Goal: Use online tool/utility: Utilize a website feature to perform a specific function

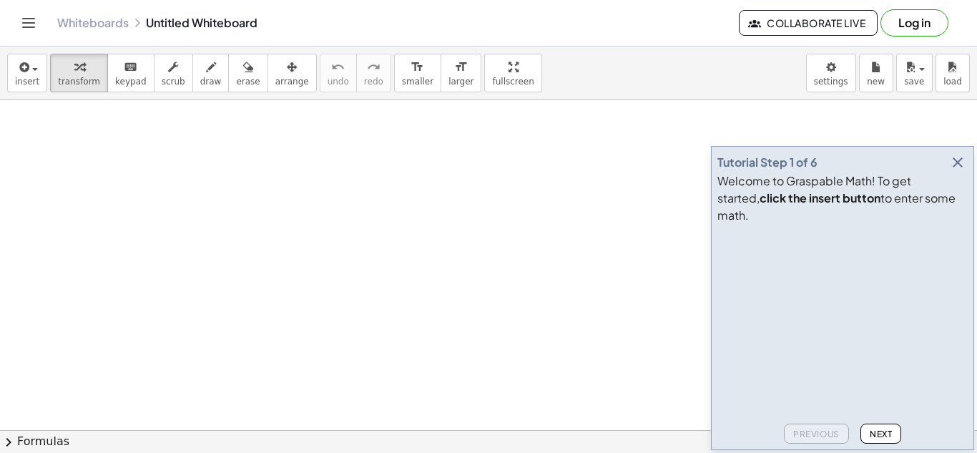
click at [951, 171] on icon "button" at bounding box center [957, 162] width 17 height 17
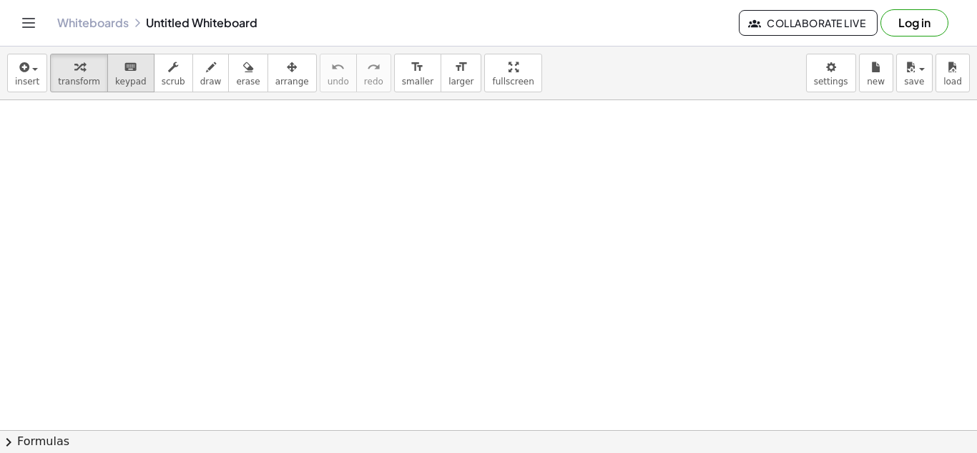
click at [115, 86] on span "keypad" at bounding box center [130, 82] width 31 height 10
click at [139, 85] on button "keyboard keypad" at bounding box center [130, 73] width 47 height 39
click at [36, 79] on span "insert" at bounding box center [27, 82] width 24 height 10
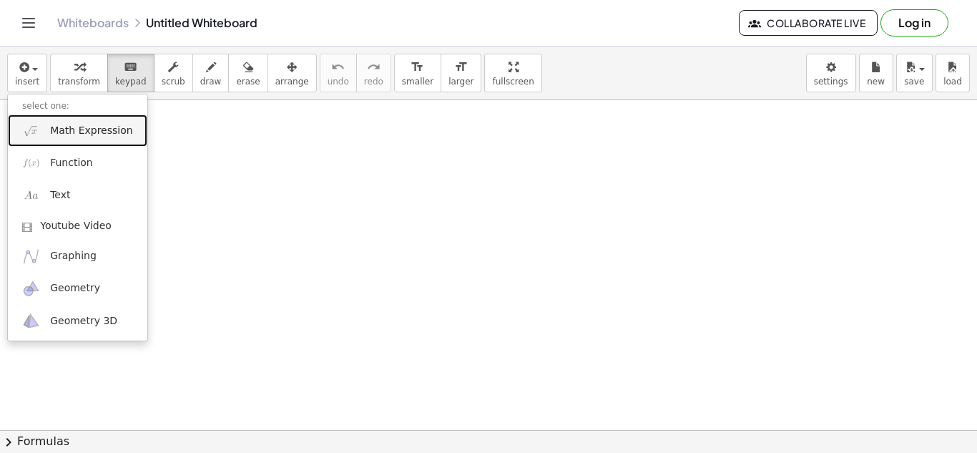
click at [91, 139] on link "Math Expression" at bounding box center [77, 130] width 139 height 32
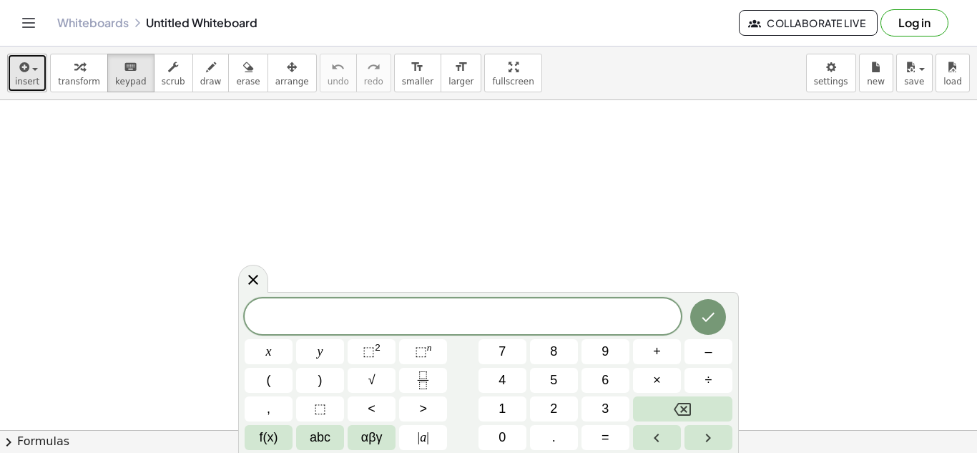
click at [22, 77] on span "insert" at bounding box center [27, 82] width 24 height 10
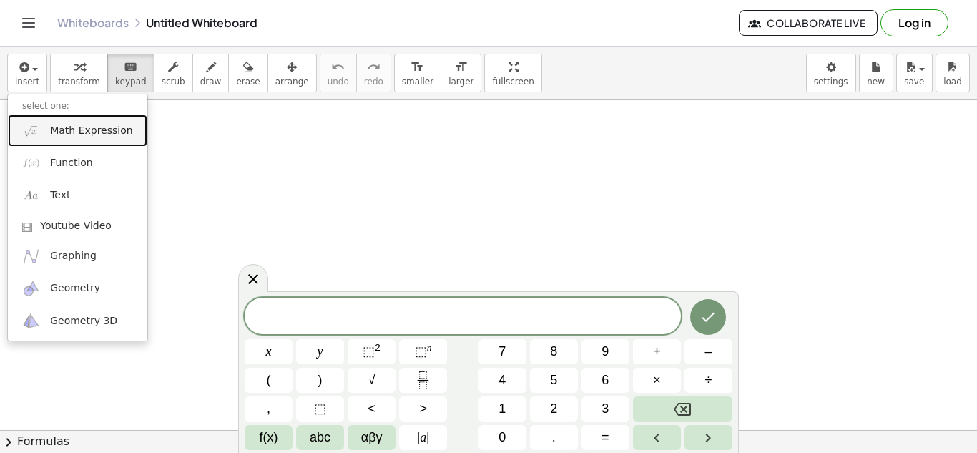
click at [97, 134] on span "Math Expression" at bounding box center [91, 131] width 82 height 14
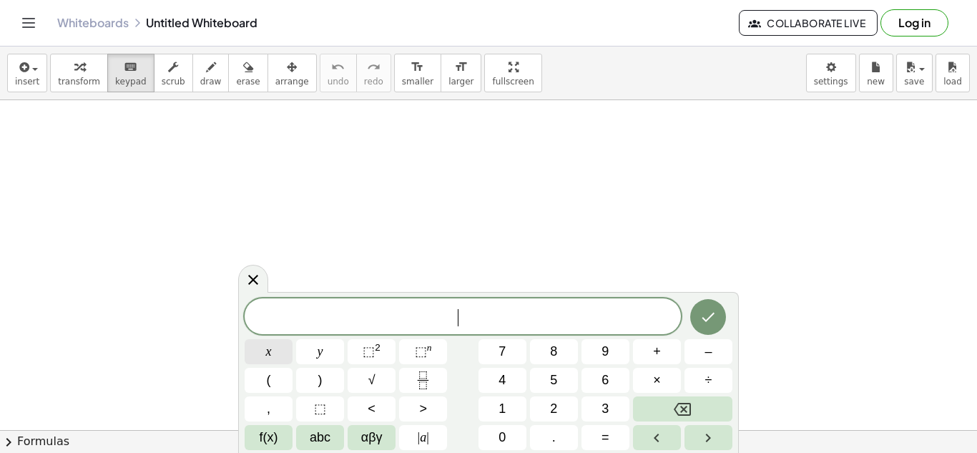
click at [272, 346] on button "x" at bounding box center [269, 351] width 48 height 25
click at [673, 350] on button "+" at bounding box center [657, 351] width 48 height 25
click at [605, 420] on button "3" at bounding box center [606, 408] width 48 height 25
click at [604, 441] on span "=" at bounding box center [606, 437] width 8 height 19
click at [544, 379] on button "5" at bounding box center [554, 380] width 48 height 25
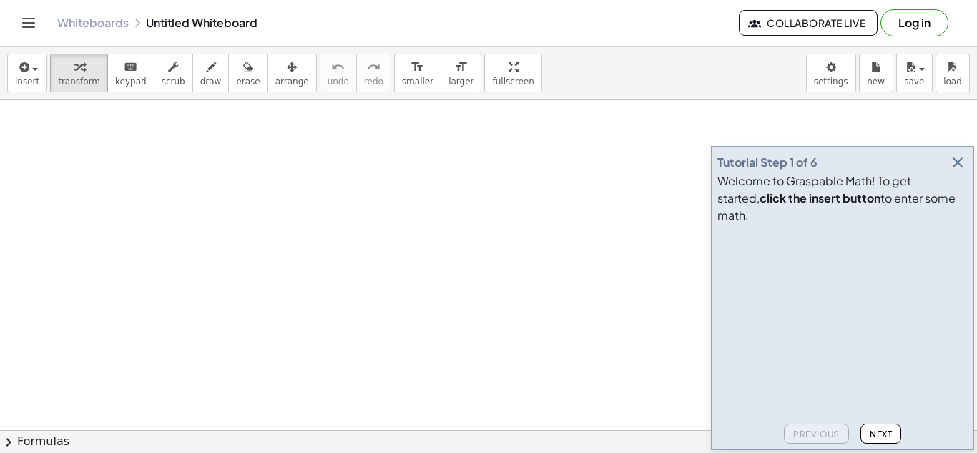
click at [966, 171] on icon "button" at bounding box center [957, 162] width 17 height 17
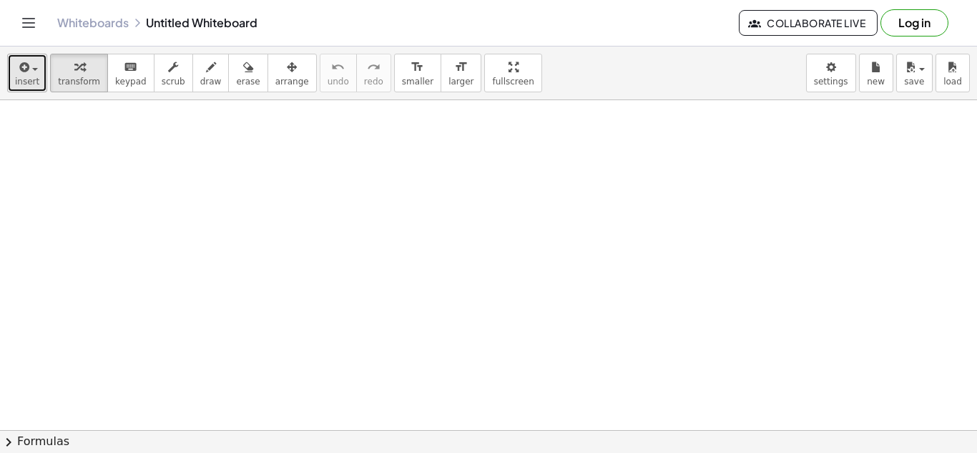
click at [24, 67] on icon "button" at bounding box center [22, 67] width 13 height 17
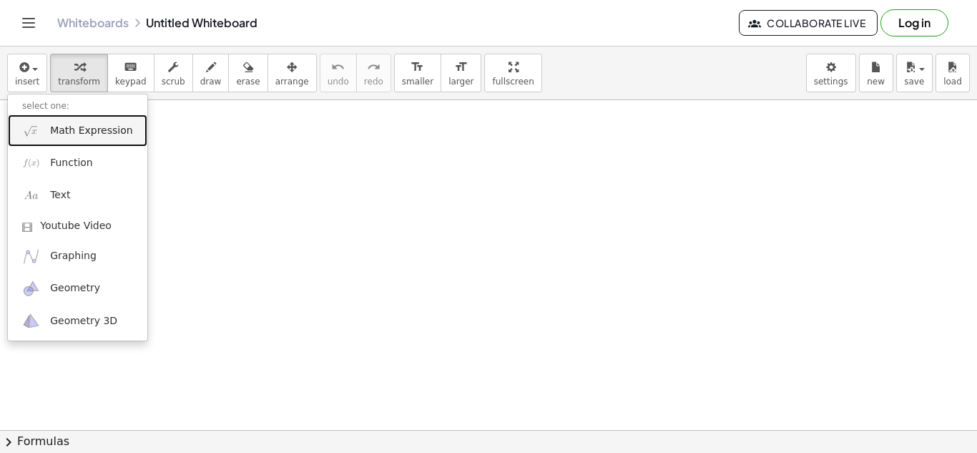
click at [43, 136] on link "Math Expression" at bounding box center [77, 130] width 139 height 32
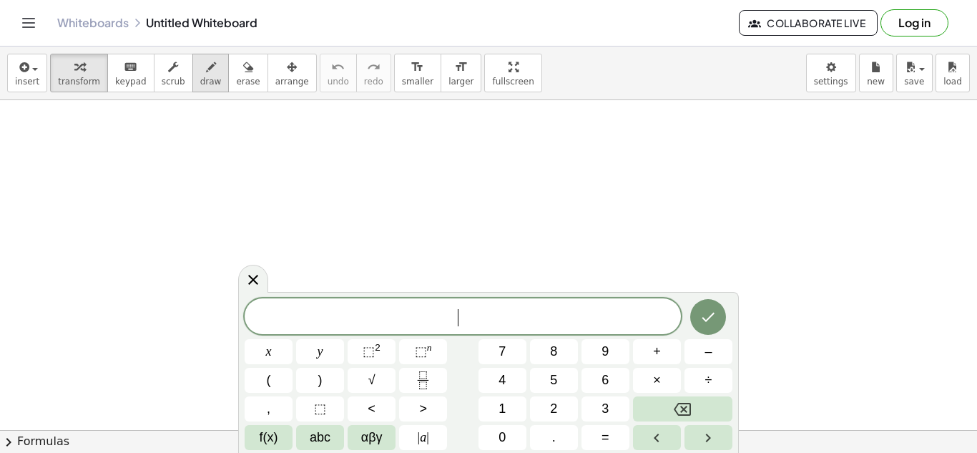
click at [206, 62] on icon "button" at bounding box center [211, 67] width 10 height 17
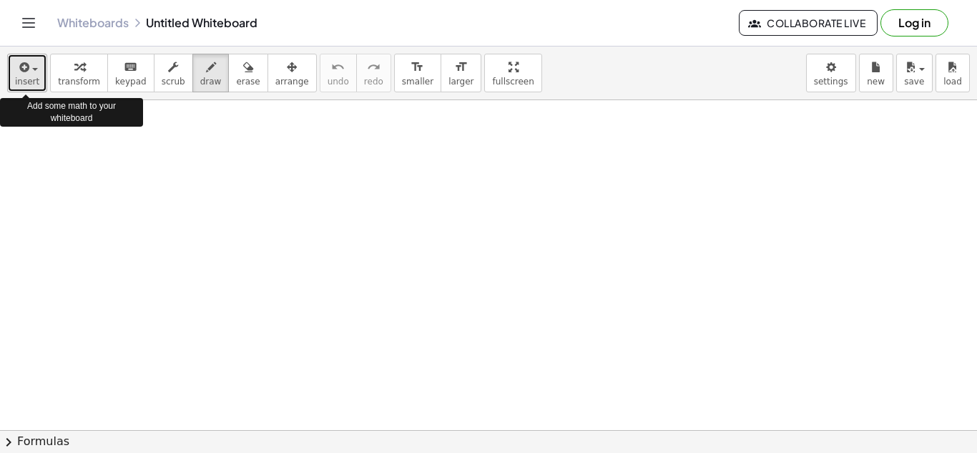
click at [19, 79] on span "insert" at bounding box center [27, 82] width 24 height 10
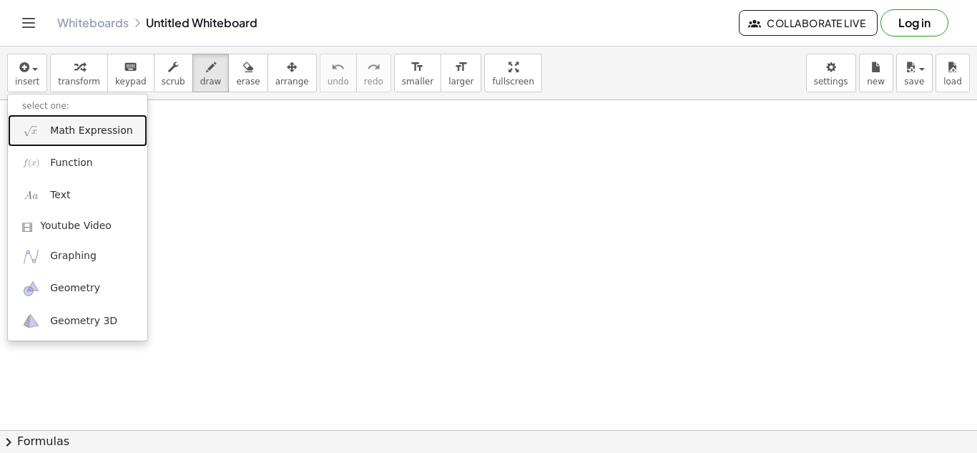
click at [86, 137] on span "Math Expression" at bounding box center [91, 131] width 82 height 14
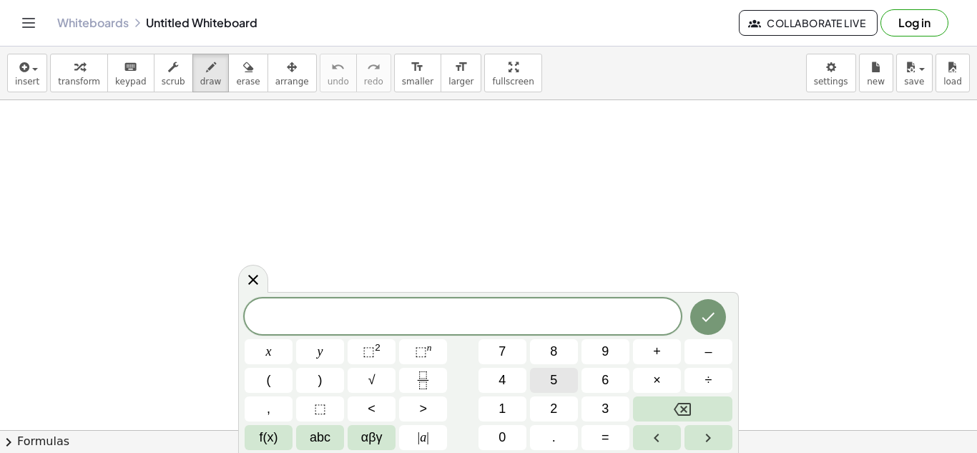
click at [556, 384] on span "5" at bounding box center [553, 380] width 7 height 19
click at [257, 361] on button "x" at bounding box center [269, 351] width 48 height 25
click at [645, 342] on button "+" at bounding box center [657, 351] width 48 height 25
click at [565, 387] on button "5" at bounding box center [554, 380] width 48 height 25
click at [608, 442] on span "=" at bounding box center [606, 437] width 8 height 19
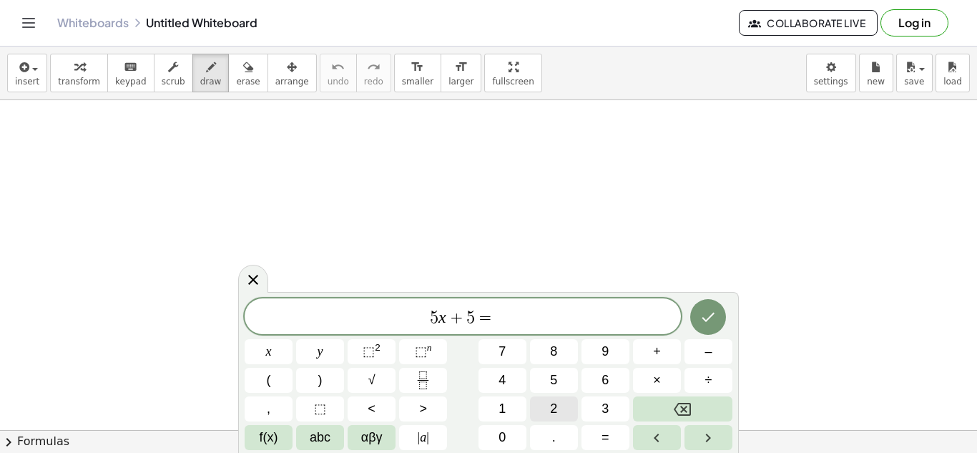
click at [560, 411] on button "2" at bounding box center [554, 408] width 48 height 25
click at [554, 394] on div "5 x + 5 = 2 ​ x y ⬚ 2 ⬚ n 7 8 9 + – ( ) √ 4 5 6 × ÷ , ⬚ < > 1 2 3 f(x) abc αβγ …" at bounding box center [489, 374] width 488 height 152
click at [549, 383] on button "5" at bounding box center [554, 380] width 48 height 25
click at [719, 325] on button "Done" at bounding box center [708, 317] width 36 height 36
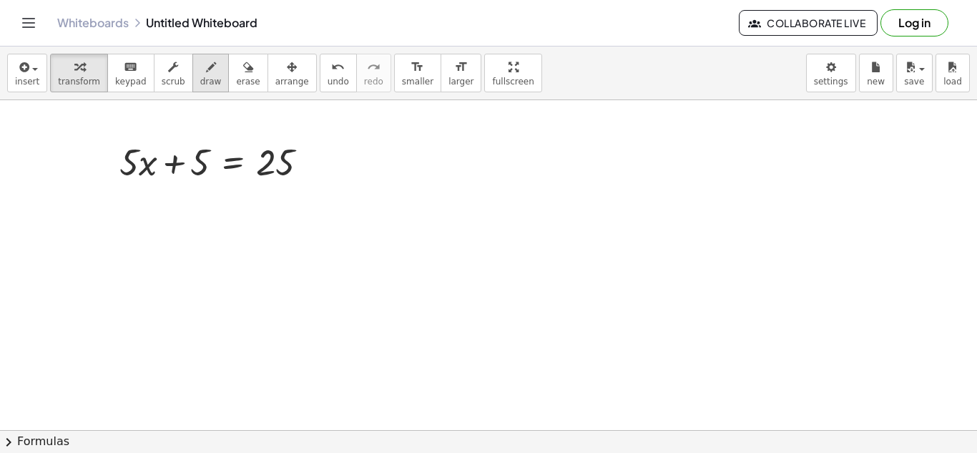
click at [206, 61] on icon "button" at bounding box center [211, 67] width 10 height 17
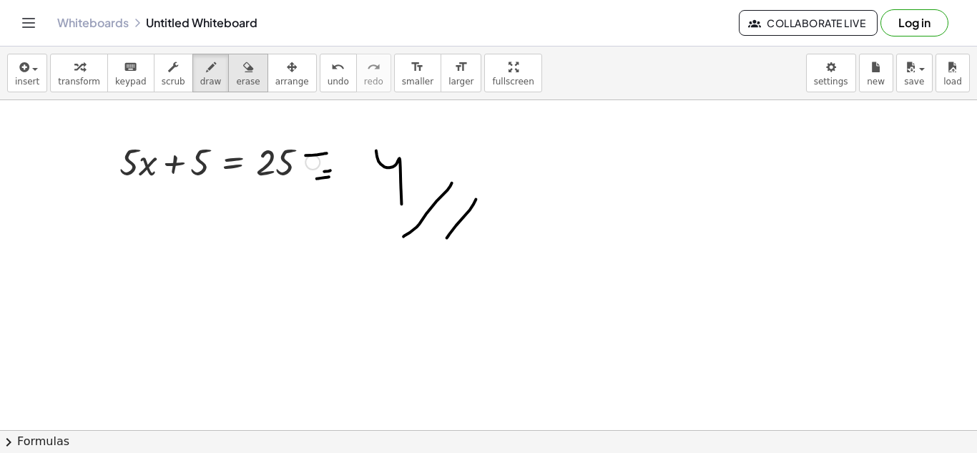
click at [243, 68] on icon "button" at bounding box center [248, 67] width 10 height 17
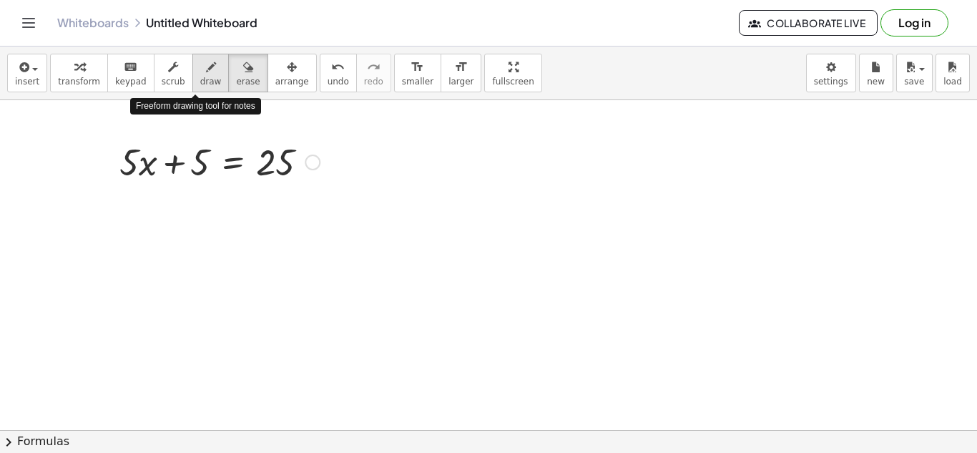
click at [206, 72] on icon "button" at bounding box center [211, 67] width 10 height 17
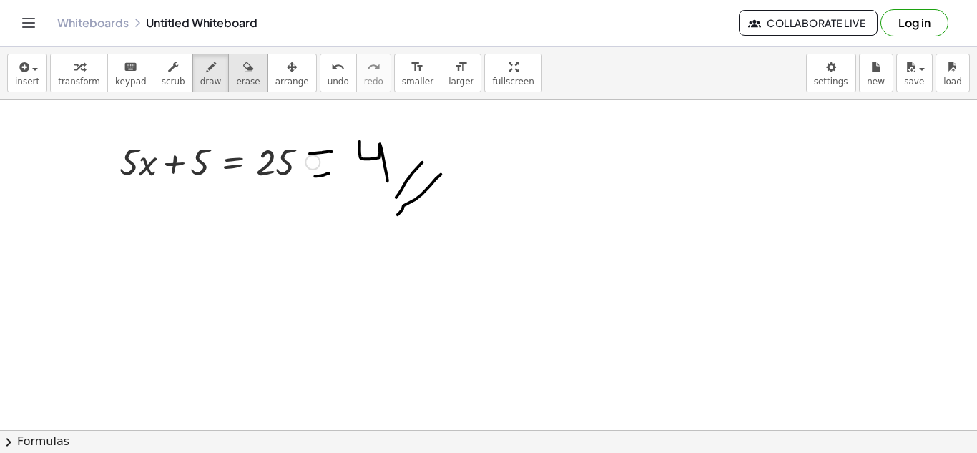
click at [236, 69] on div "button" at bounding box center [248, 66] width 24 height 17
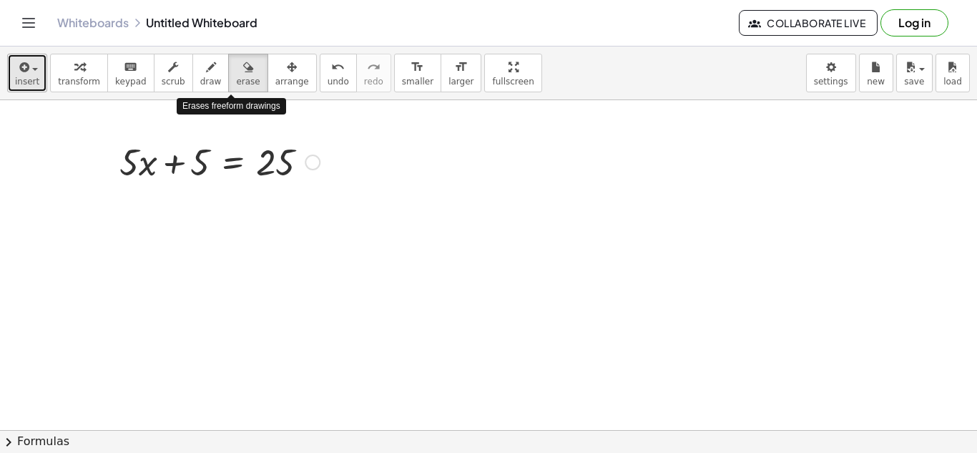
click at [26, 79] on span "insert" at bounding box center [27, 82] width 24 height 10
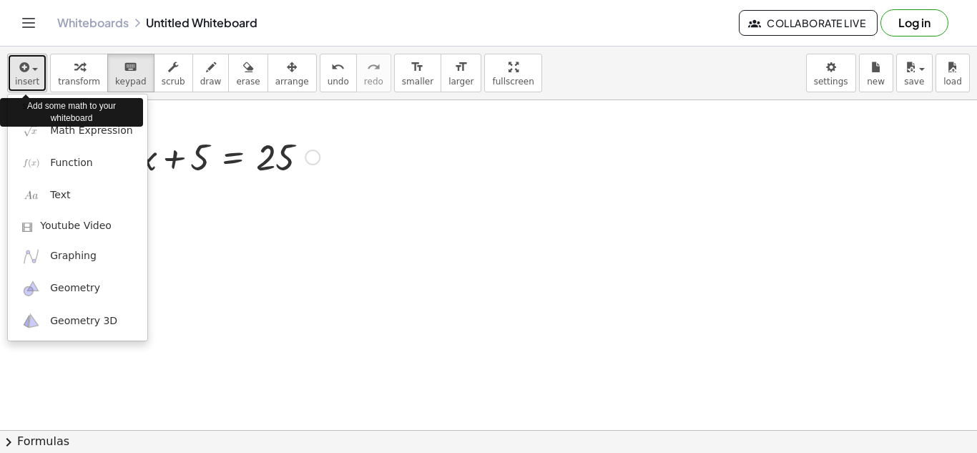
scroll to position [0, 0]
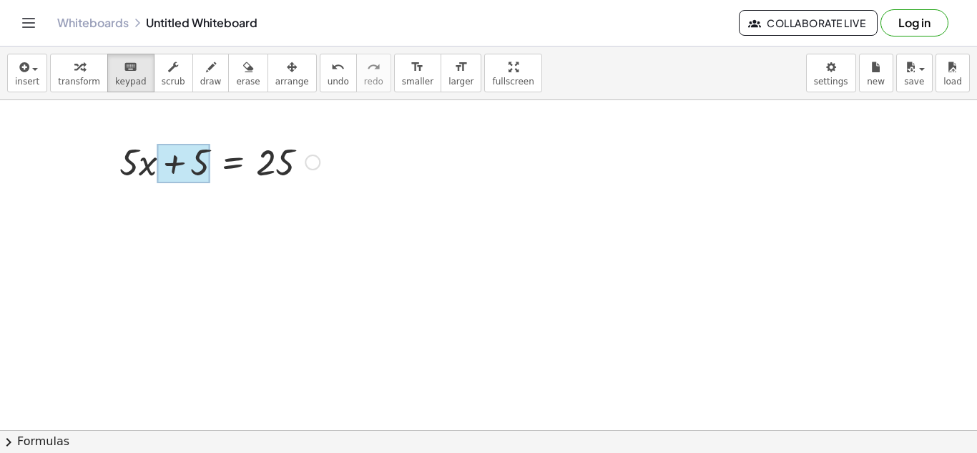
click at [200, 165] on div at bounding box center [183, 164] width 53 height 40
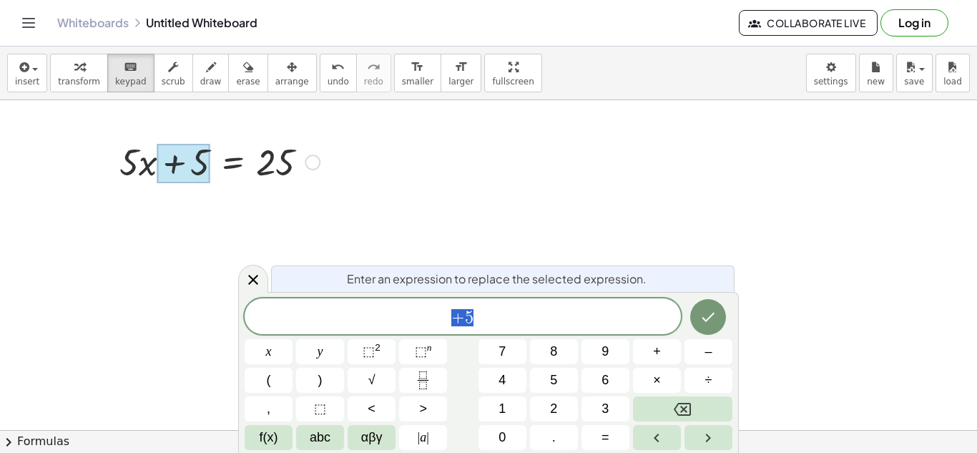
scroll to position [1, 0]
click at [211, 167] on div at bounding box center [219, 161] width 215 height 49
click at [256, 278] on icon at bounding box center [253, 279] width 17 height 17
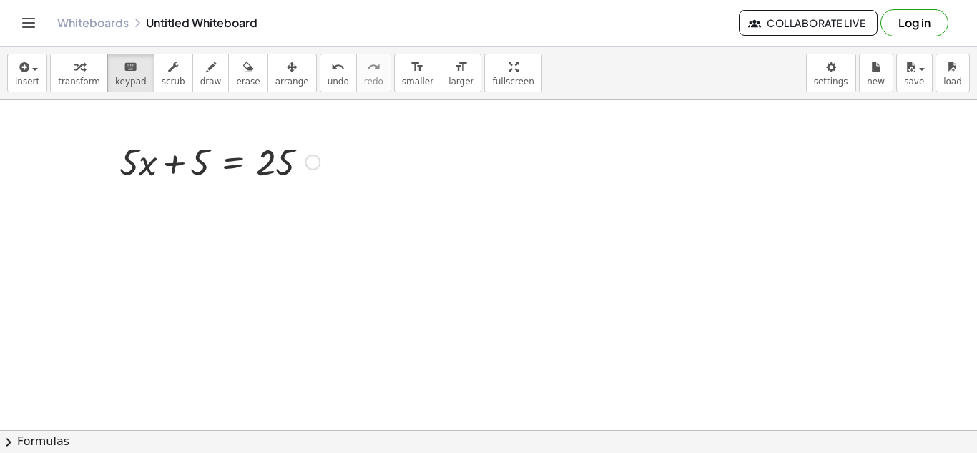
click at [217, 164] on div at bounding box center [219, 161] width 215 height 49
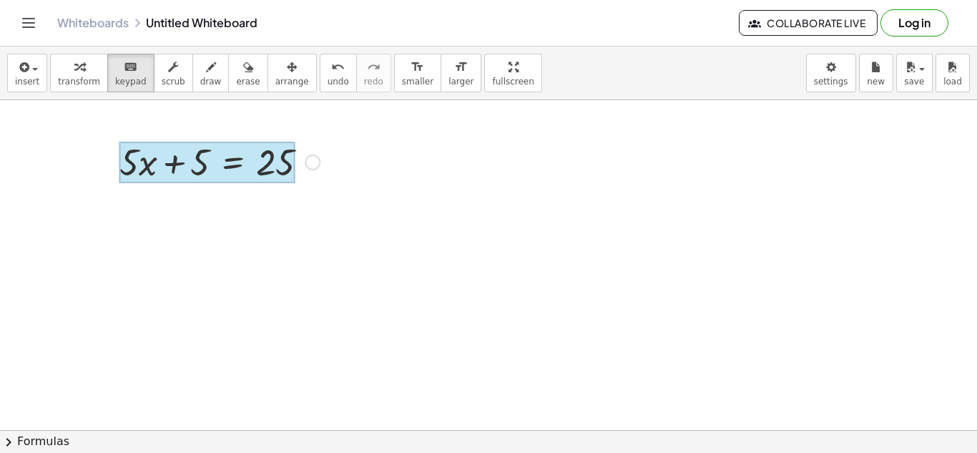
click at [212, 149] on div at bounding box center [206, 162] width 175 height 41
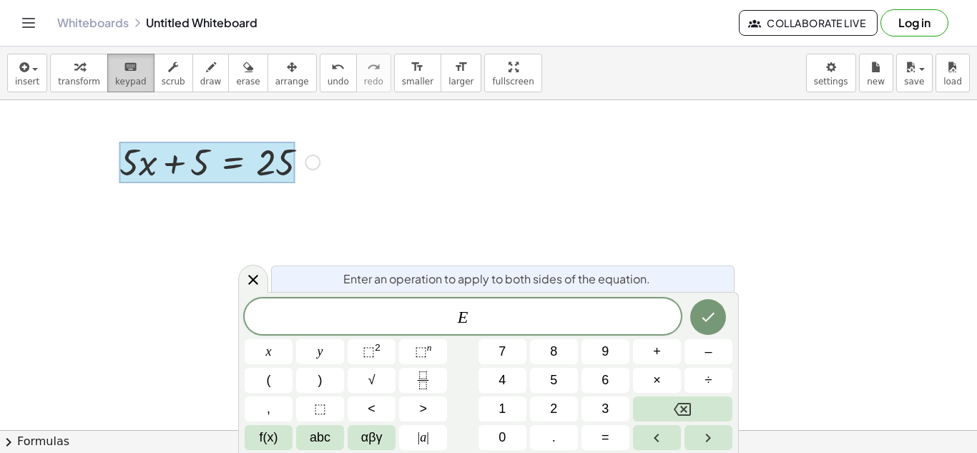
click at [124, 77] on span "keypad" at bounding box center [130, 82] width 31 height 10
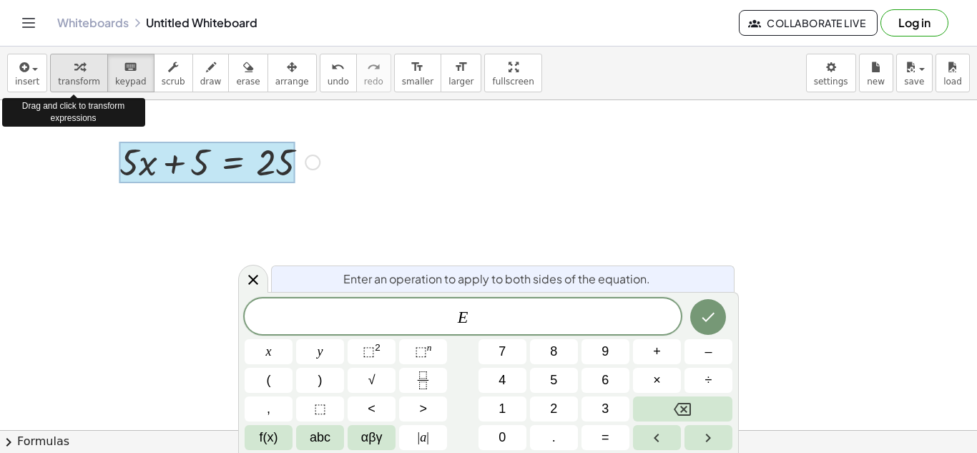
click at [58, 67] on div "button" at bounding box center [79, 66] width 42 height 17
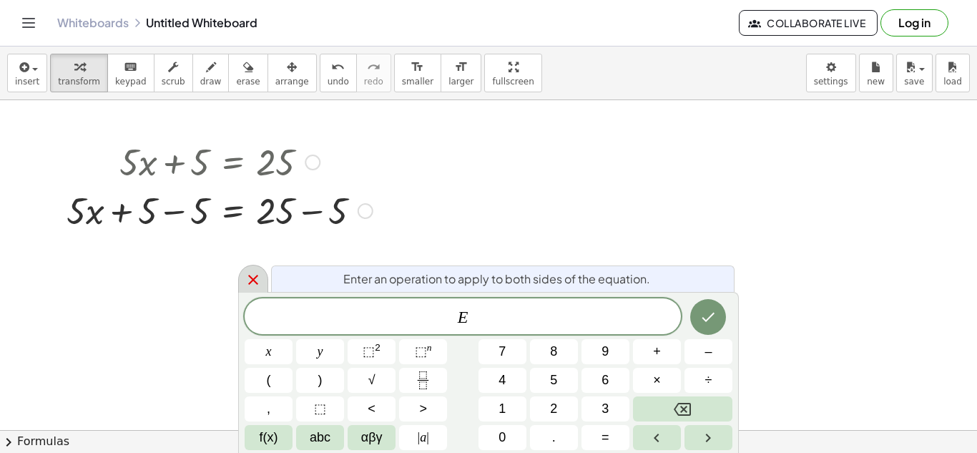
click at [245, 289] on div at bounding box center [253, 279] width 30 height 28
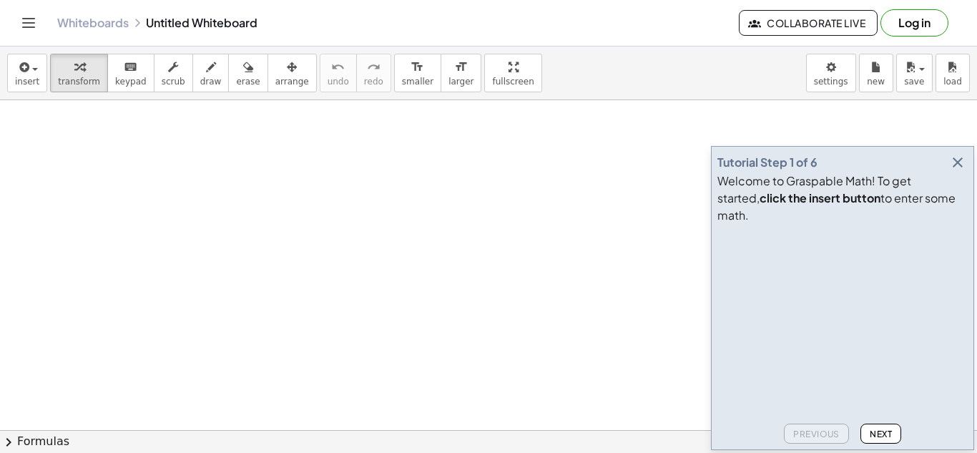
click at [964, 171] on icon "button" at bounding box center [957, 162] width 17 height 17
